Goal: Task Accomplishment & Management: Use online tool/utility

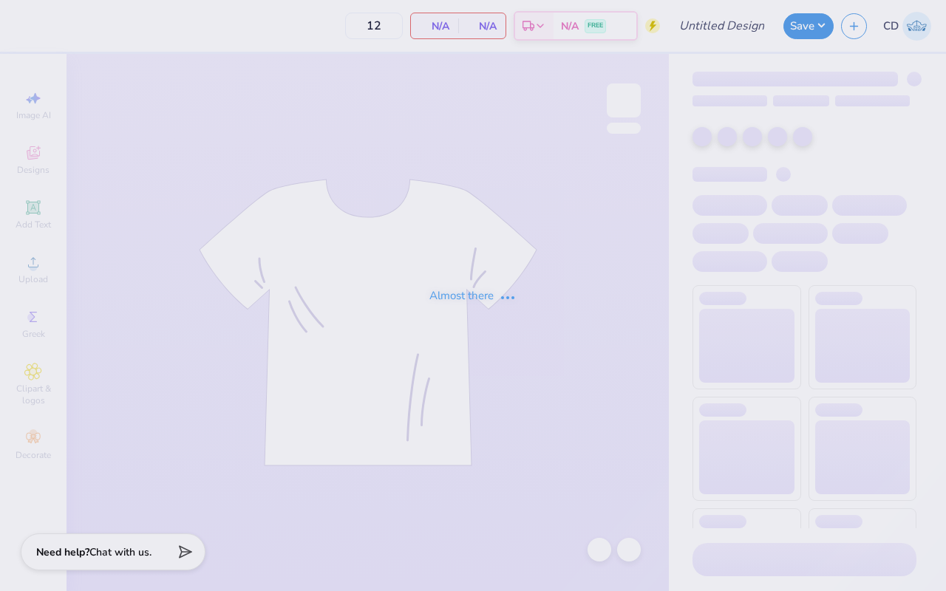
type input "Phi Mu Mad Plaid"
type input "36"
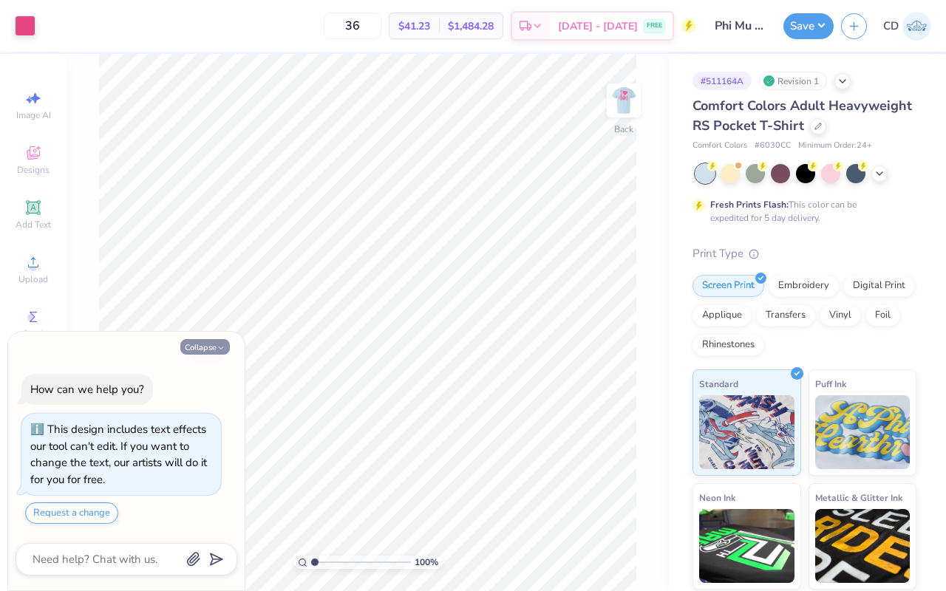
click at [212, 349] on button "Collapse" at bounding box center [204, 347] width 49 height 16
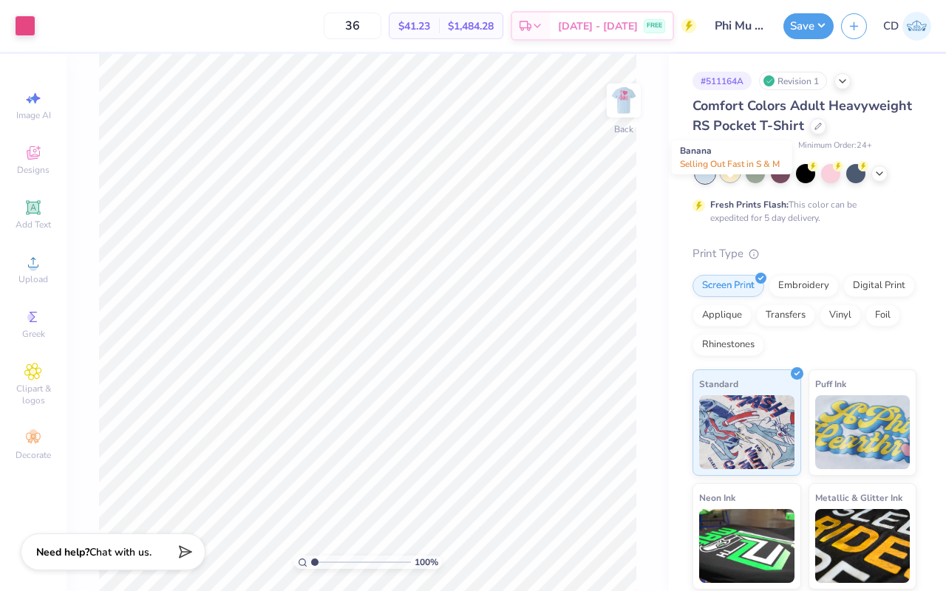
click at [728, 182] on div at bounding box center [729, 172] width 19 height 19
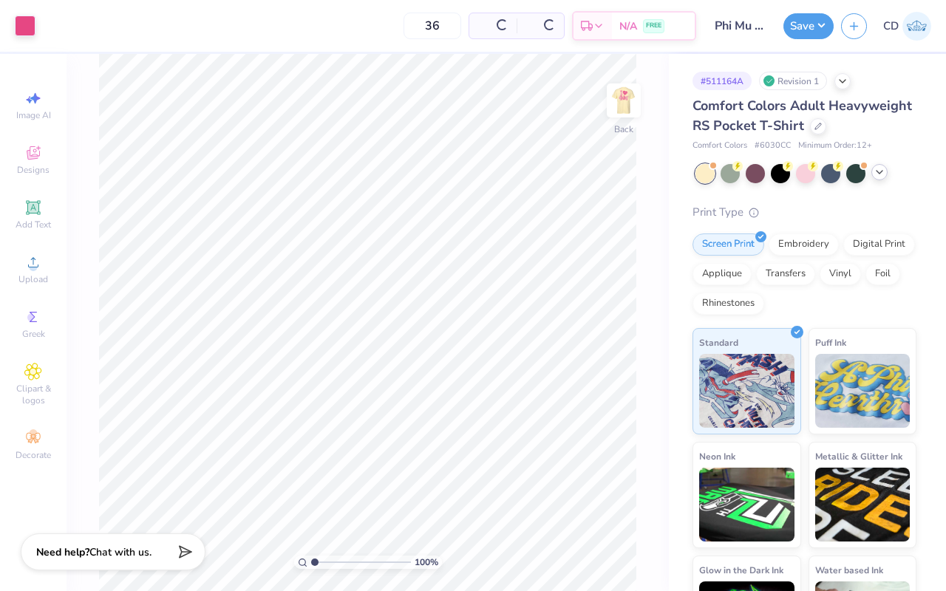
click at [876, 174] on polyline at bounding box center [879, 172] width 6 height 3
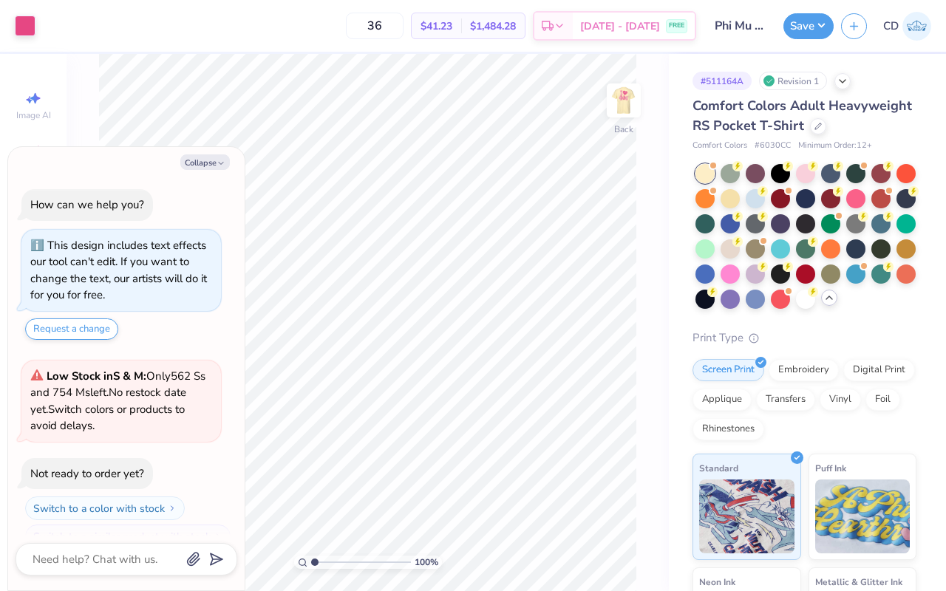
scroll to position [228, 0]
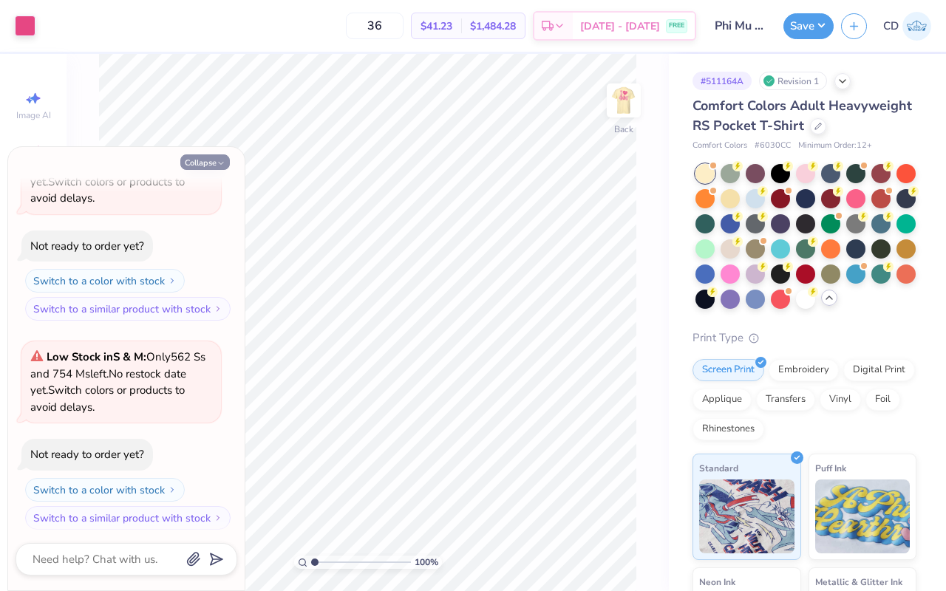
click at [207, 160] on button "Collapse" at bounding box center [204, 162] width 49 height 16
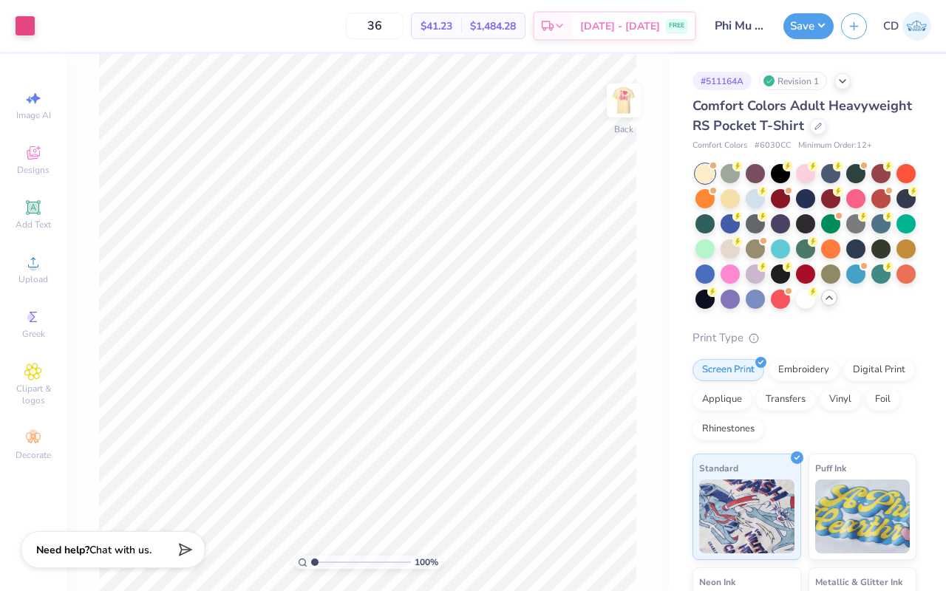
click at [138, 556] on span "Chat with us." at bounding box center [120, 550] width 62 height 14
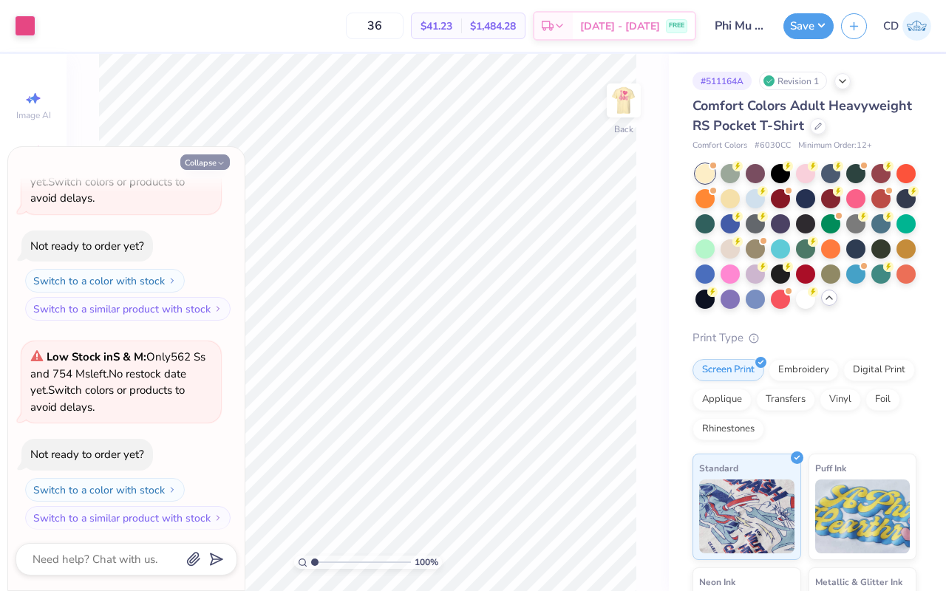
click at [200, 162] on button "Collapse" at bounding box center [204, 162] width 49 height 16
type textarea "x"
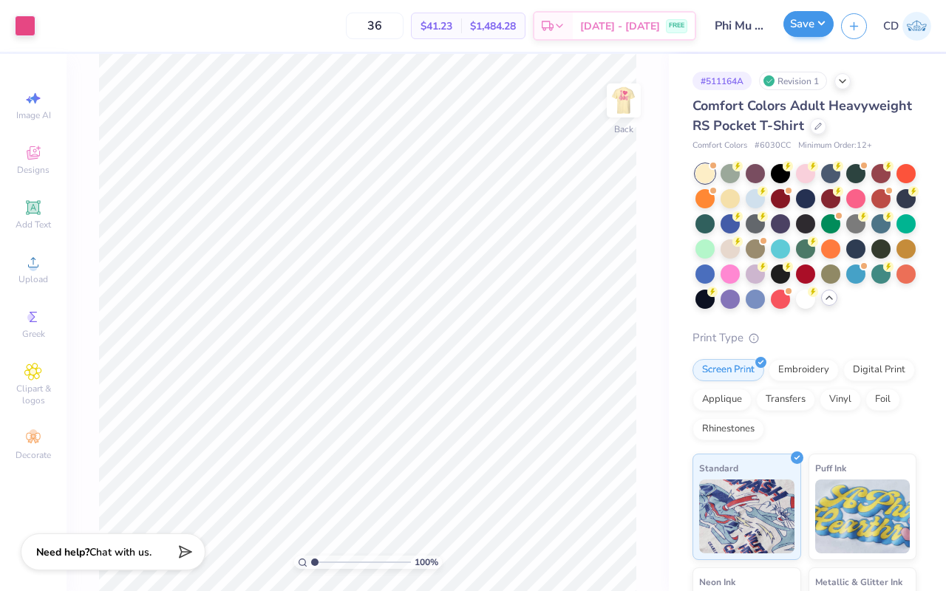
click at [801, 32] on button "Save" at bounding box center [808, 24] width 50 height 26
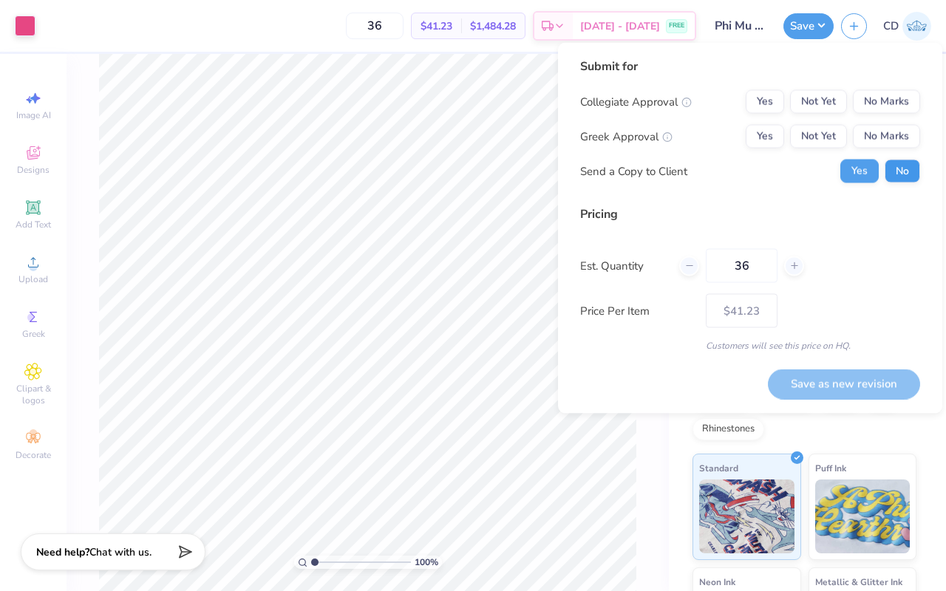
click at [897, 165] on button "No" at bounding box center [901, 172] width 35 height 24
click at [822, 141] on button "Not Yet" at bounding box center [818, 137] width 57 height 24
click at [821, 98] on button "Not Yet" at bounding box center [818, 102] width 57 height 24
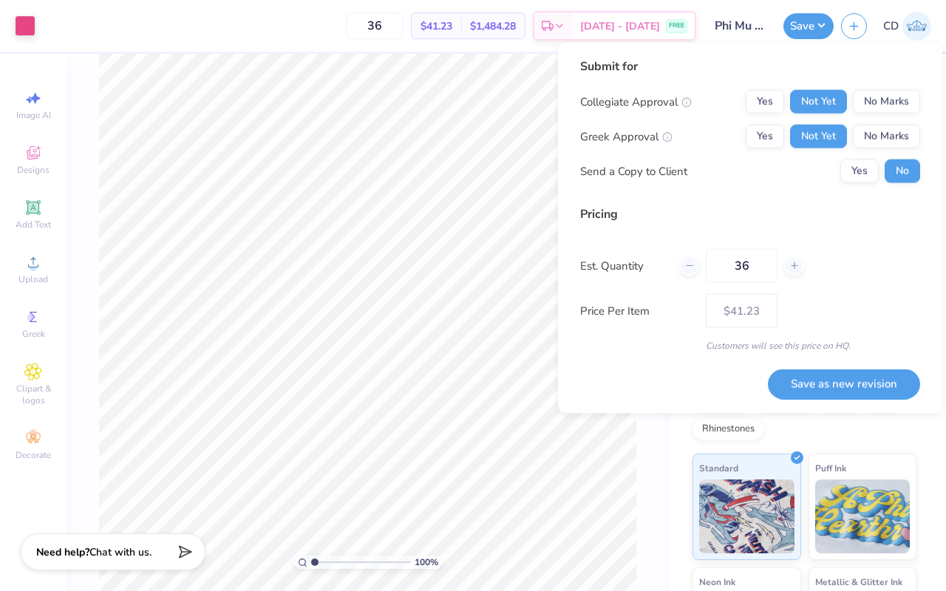
click at [816, 403] on div "Submit for Collegiate Approval Yes Not Yet No Marks Greek Approval Yes Not Yet …" at bounding box center [750, 228] width 384 height 371
click at [816, 392] on button "Save as new revision" at bounding box center [844, 384] width 152 height 30
type input "$41.23"
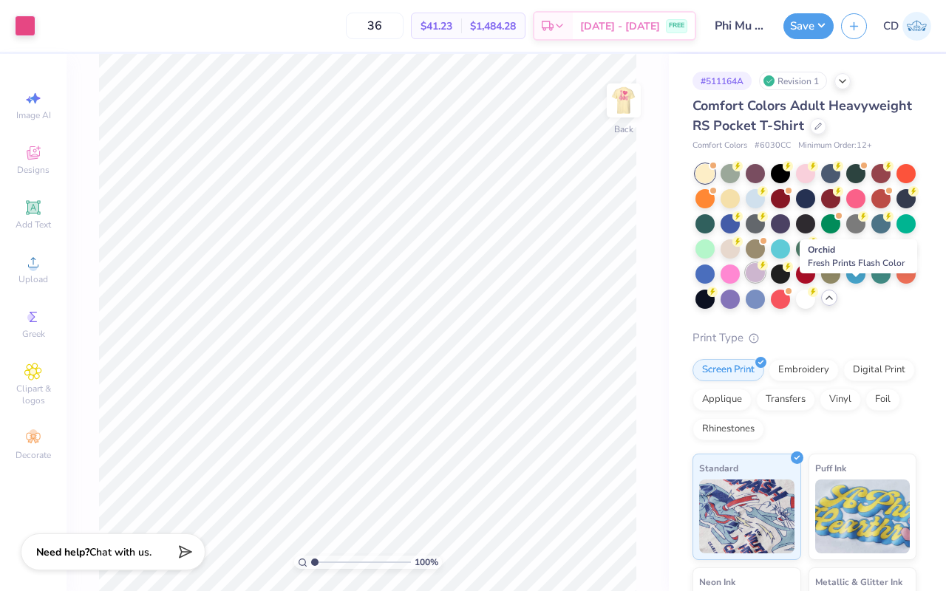
click at [765, 282] on div at bounding box center [754, 272] width 19 height 19
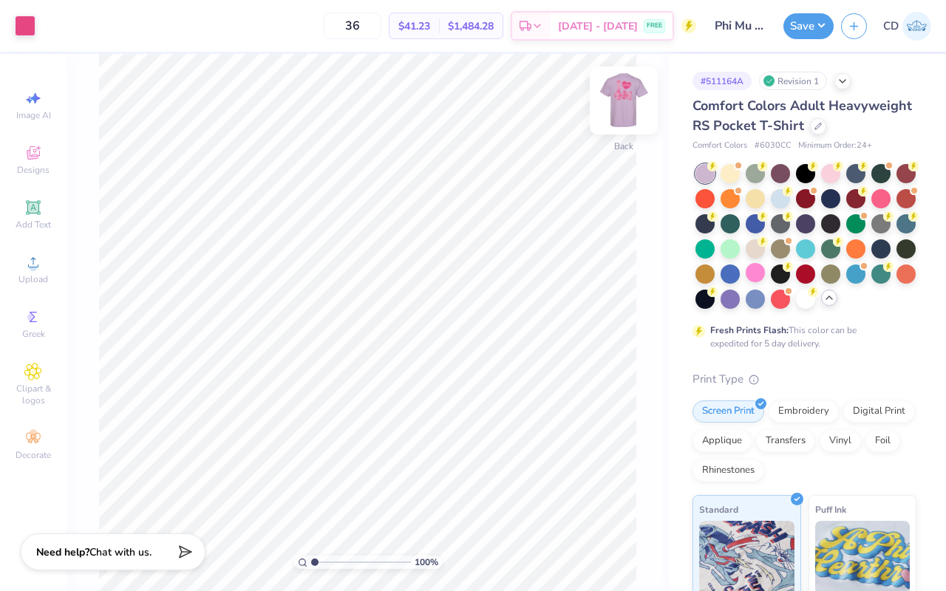
click at [630, 98] on img at bounding box center [623, 100] width 59 height 59
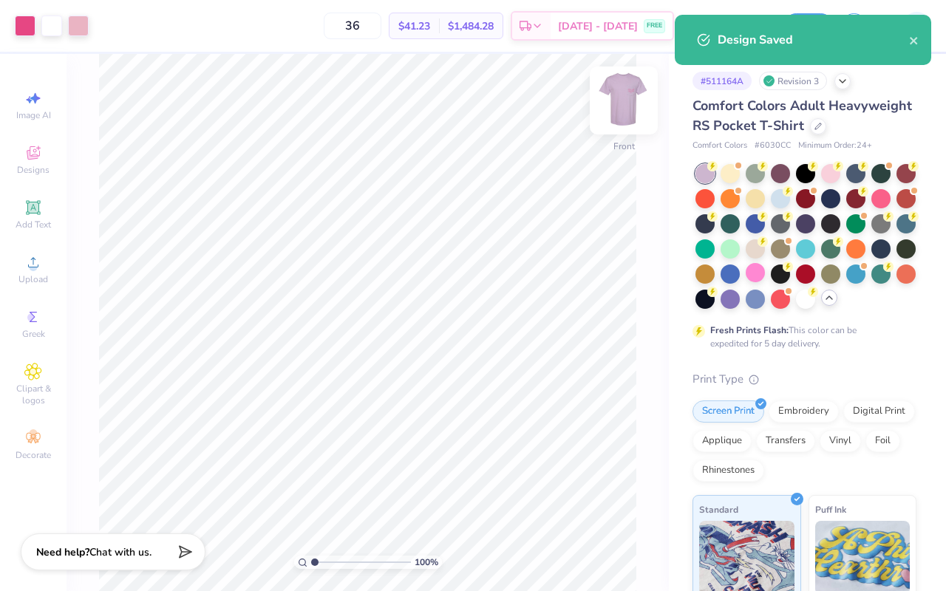
click at [631, 98] on img at bounding box center [623, 100] width 59 height 59
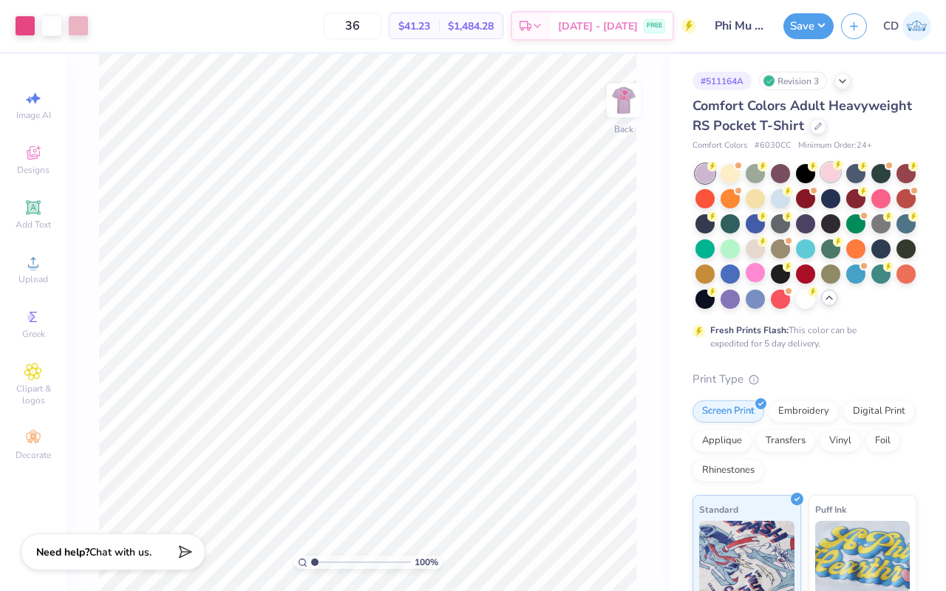
click at [830, 182] on div at bounding box center [830, 172] width 19 height 19
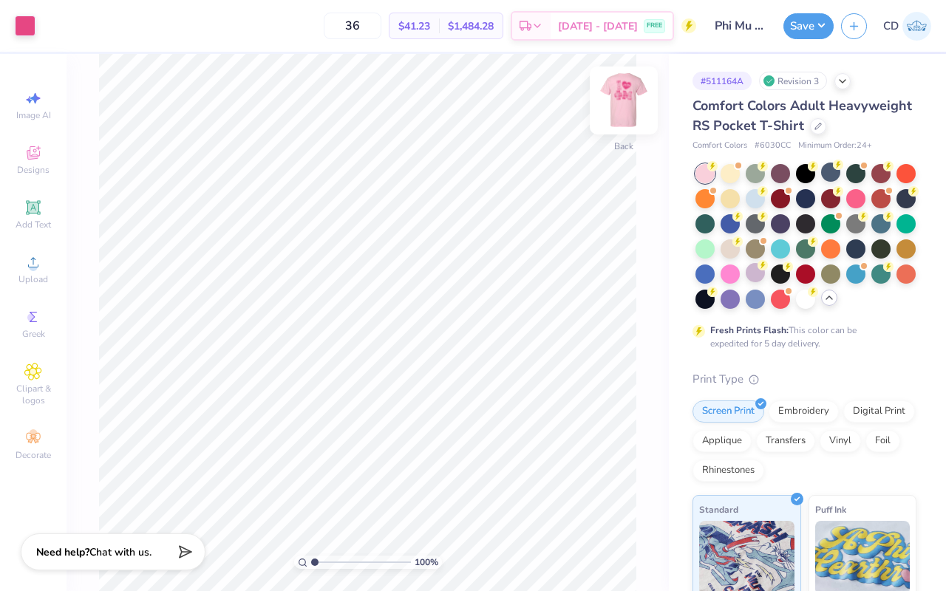
click at [615, 98] on img at bounding box center [623, 100] width 59 height 59
click at [615, 98] on img at bounding box center [624, 101] width 30 height 30
click at [772, 152] on span "# 6030CC" at bounding box center [772, 146] width 36 height 13
click at [800, 32] on button "Save" at bounding box center [808, 24] width 50 height 26
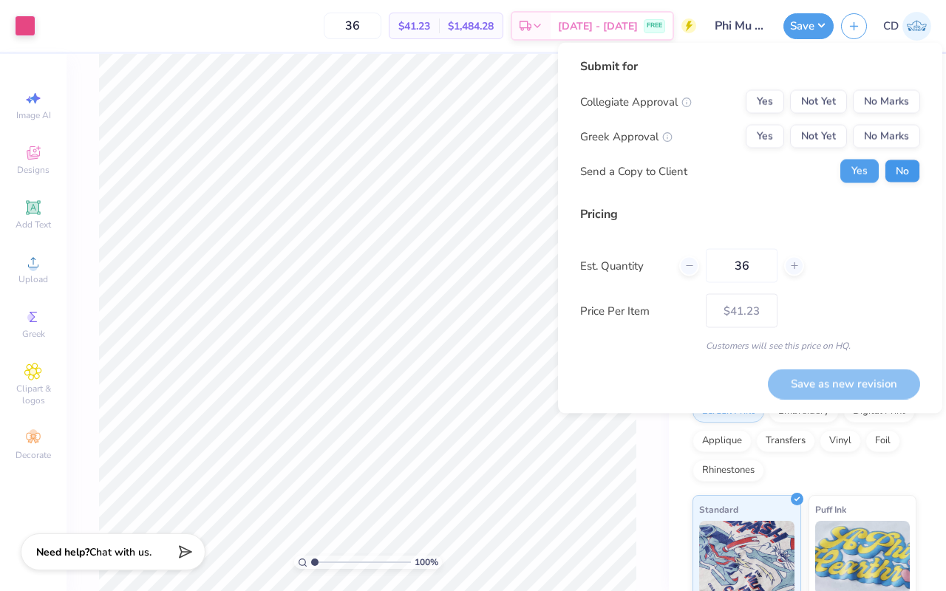
click at [897, 181] on button "No" at bounding box center [901, 172] width 35 height 24
click at [816, 141] on button "Not Yet" at bounding box center [818, 137] width 57 height 24
click at [815, 109] on button "Not Yet" at bounding box center [818, 102] width 57 height 24
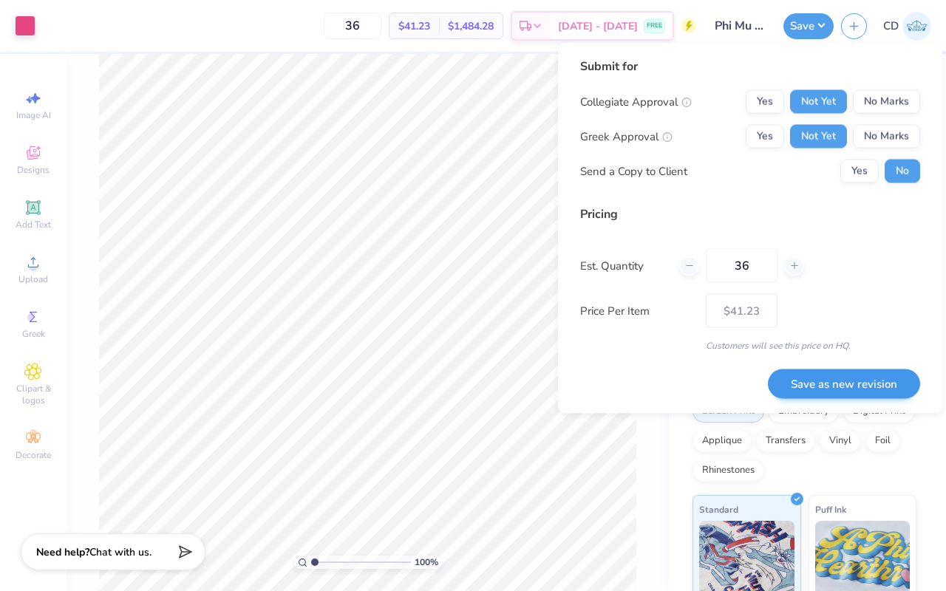
click at [821, 378] on button "Save as new revision" at bounding box center [844, 384] width 152 height 30
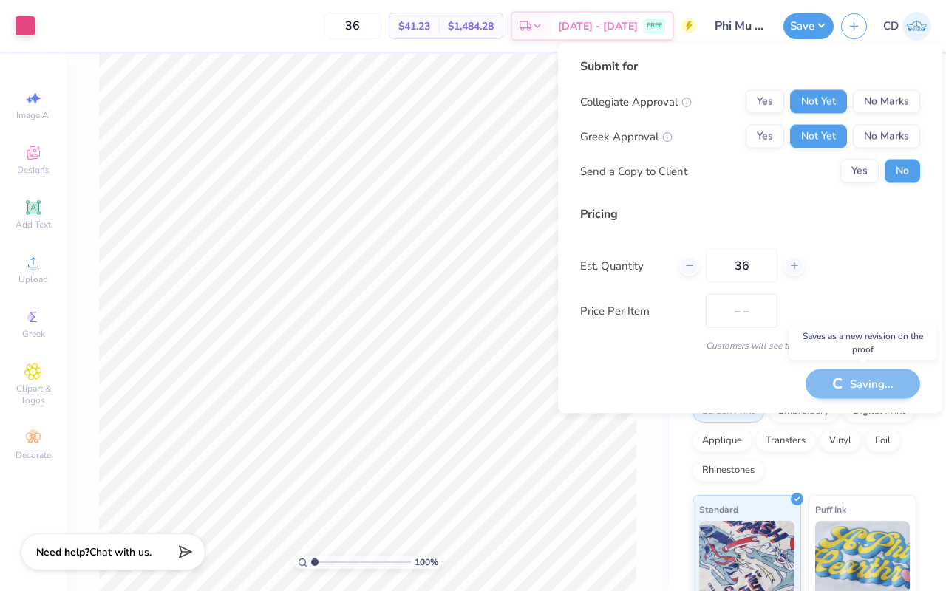
type input "$41.23"
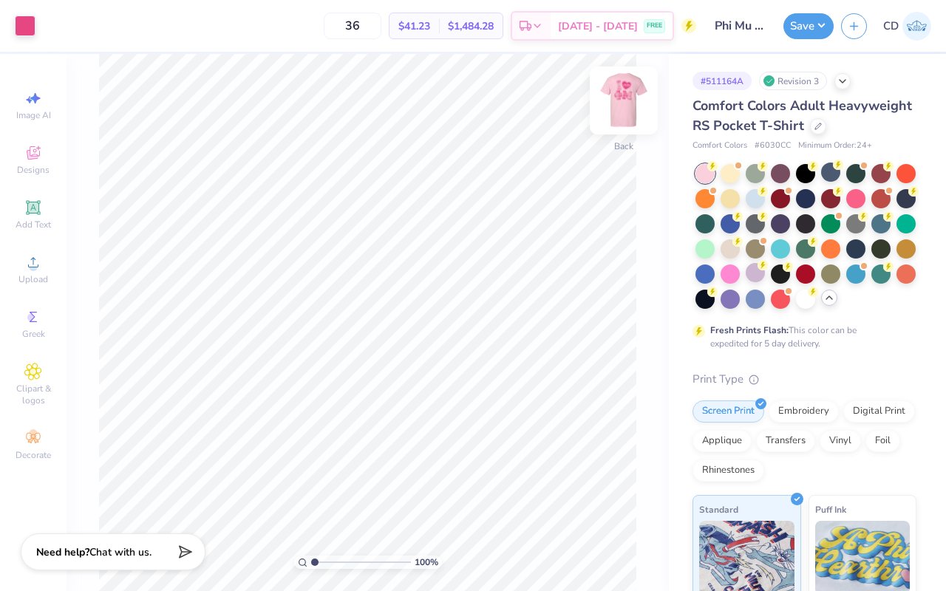
click at [636, 100] on img at bounding box center [623, 100] width 59 height 59
click at [765, 207] on div at bounding box center [754, 197] width 19 height 19
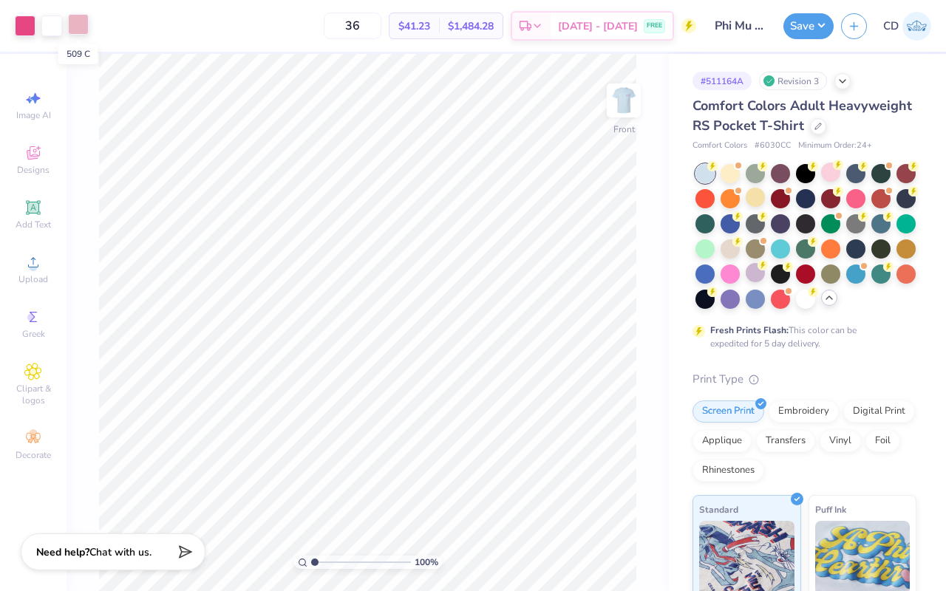
click at [75, 26] on div at bounding box center [78, 24] width 21 height 21
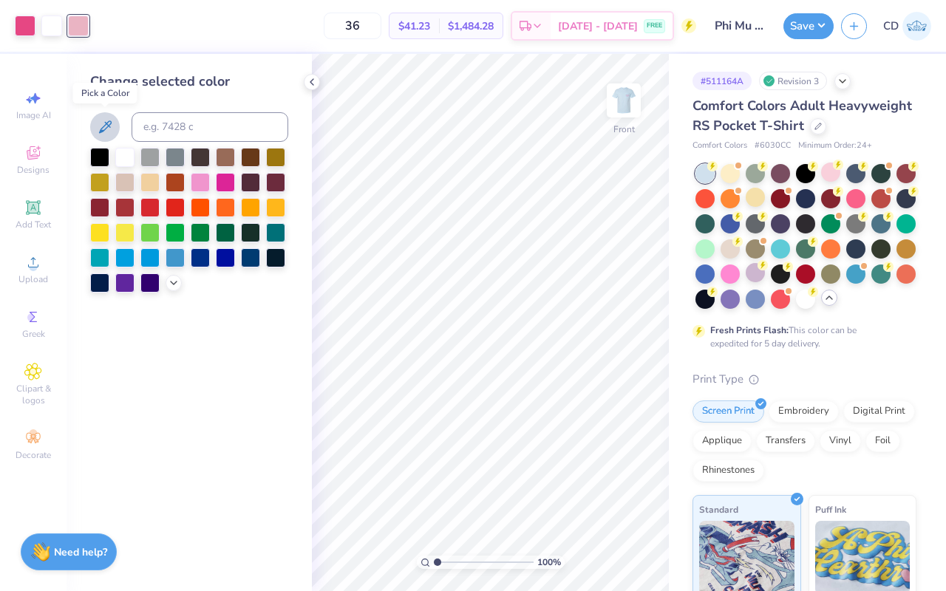
click at [115, 126] on button at bounding box center [105, 127] width 30 height 30
click at [318, 79] on div at bounding box center [312, 82] width 16 height 16
